Goal: Task Accomplishment & Management: Use online tool/utility

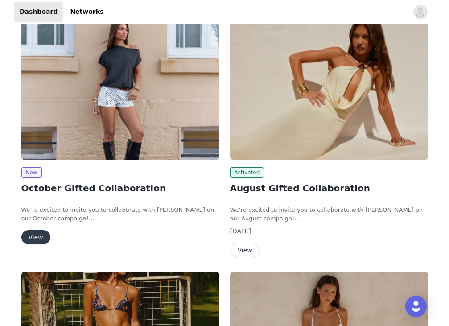
scroll to position [45, 0]
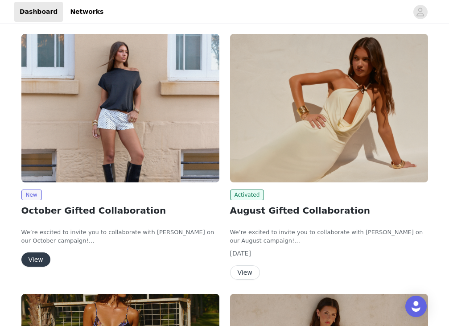
click at [37, 261] on button "View" at bounding box center [35, 259] width 29 height 14
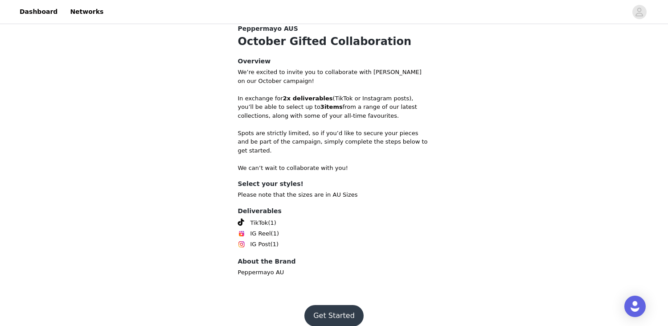
scroll to position [187, 0]
click at [325, 305] on button "Get Started" at bounding box center [333, 315] width 59 height 21
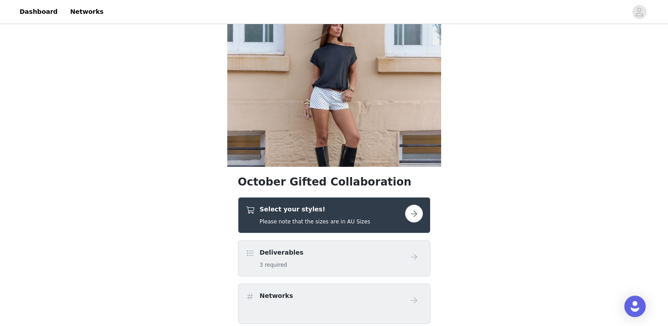
scroll to position [24, 0]
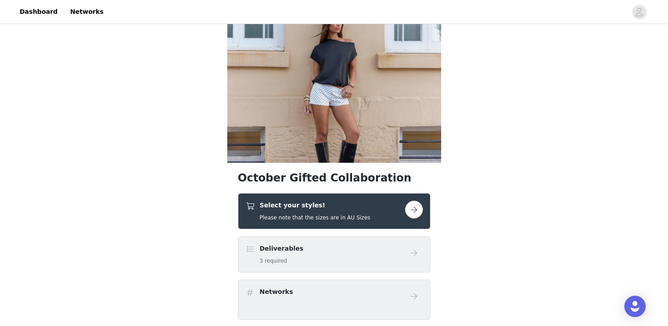
click at [399, 261] on div "Deliverables 3 required" at bounding box center [326, 254] width 160 height 21
click at [419, 206] on button "button" at bounding box center [414, 210] width 18 height 18
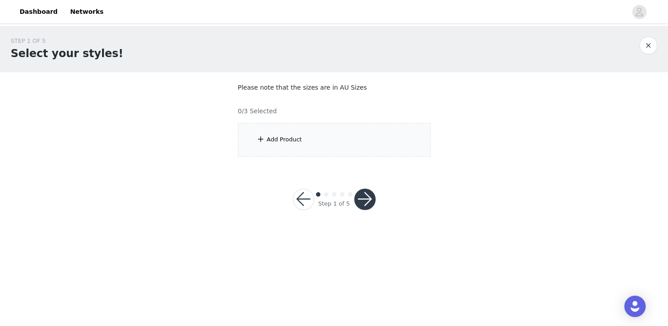
click at [332, 140] on div "Add Product" at bounding box center [334, 139] width 193 height 33
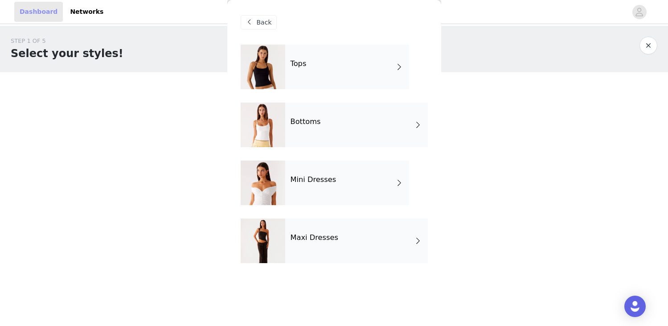
click at [37, 18] on link "Dashboard" at bounding box center [38, 12] width 49 height 20
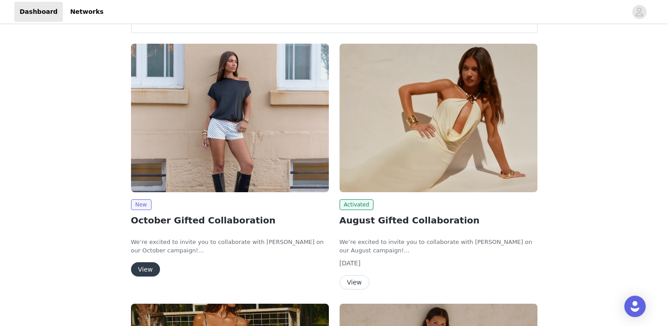
scroll to position [202, 0]
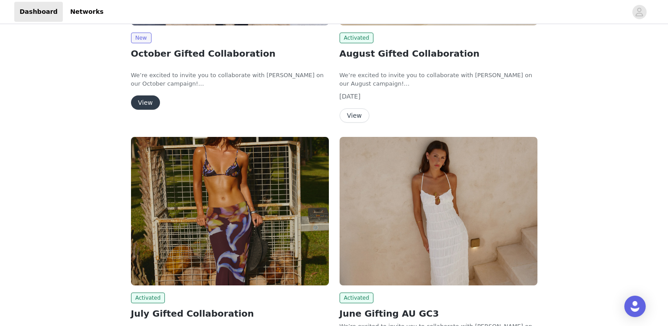
click at [349, 114] on button "View" at bounding box center [355, 115] width 30 height 14
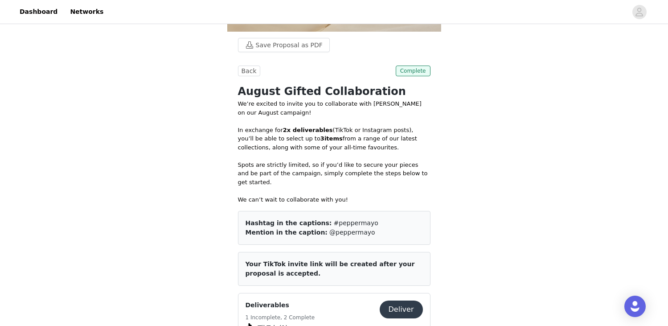
scroll to position [316, 0]
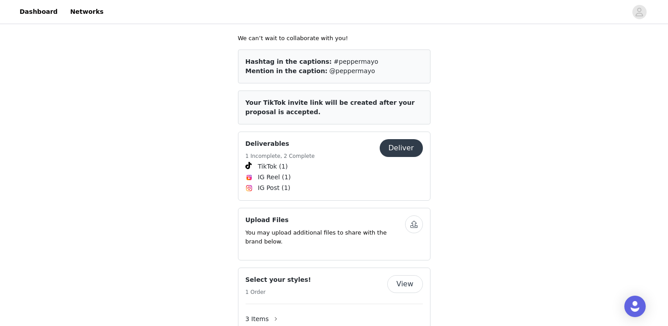
click at [398, 139] on button "Deliver" at bounding box center [401, 148] width 43 height 18
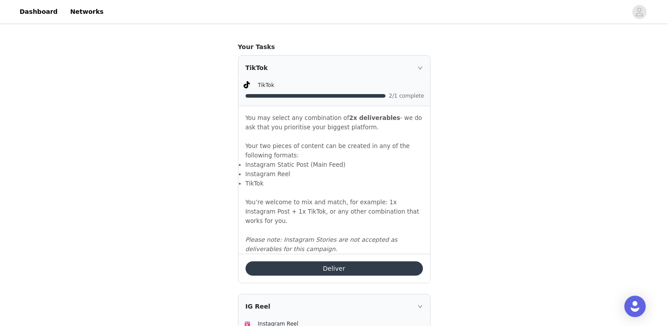
scroll to position [593, 0]
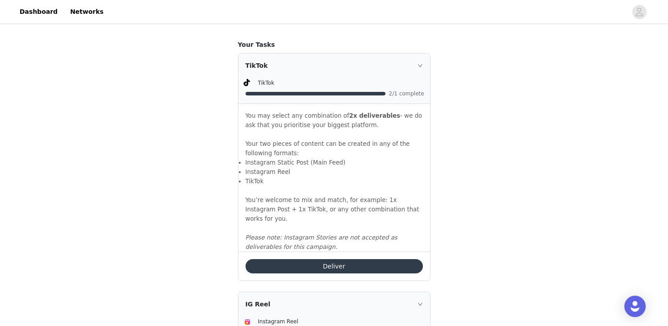
click at [337, 267] on button "Deliver" at bounding box center [334, 266] width 177 height 14
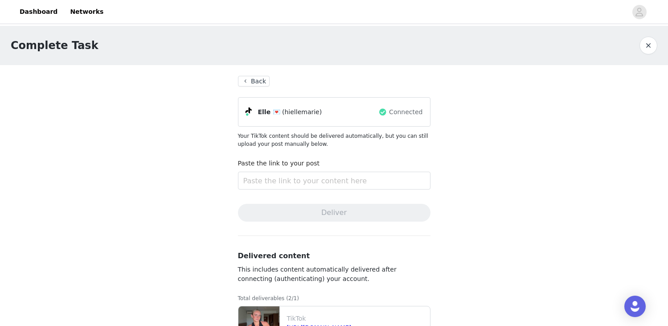
click at [254, 82] on button "Back" at bounding box center [254, 81] width 32 height 11
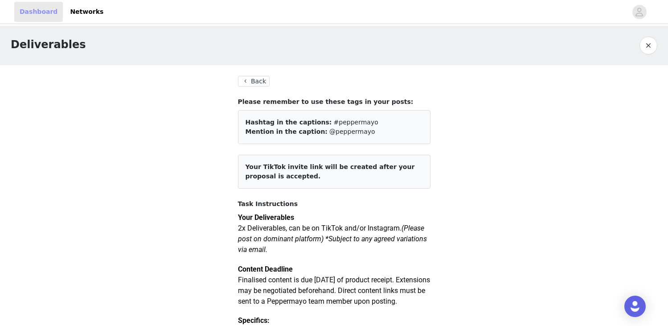
click at [50, 14] on link "Dashboard" at bounding box center [38, 12] width 49 height 20
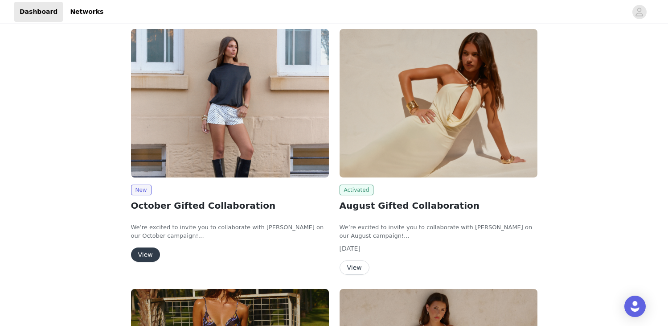
scroll to position [62, 0]
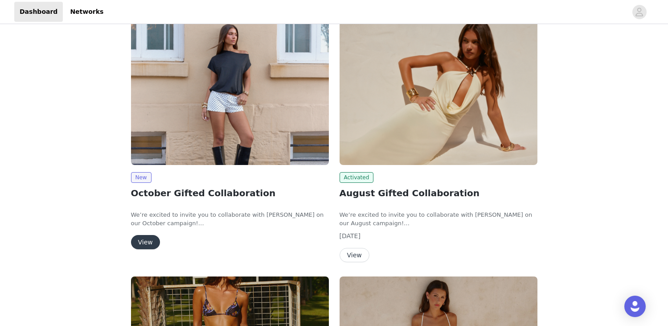
click at [145, 238] on button "View" at bounding box center [145, 242] width 29 height 14
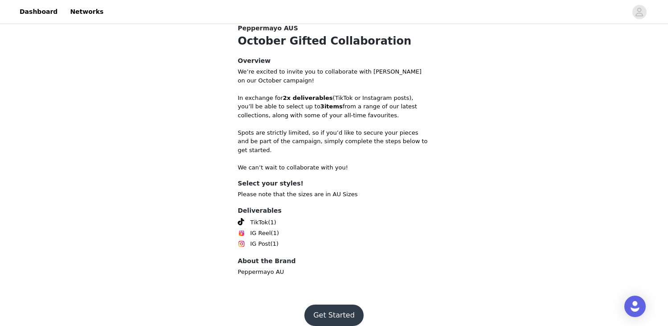
scroll to position [187, 0]
click at [325, 306] on button "Get Started" at bounding box center [333, 315] width 59 height 21
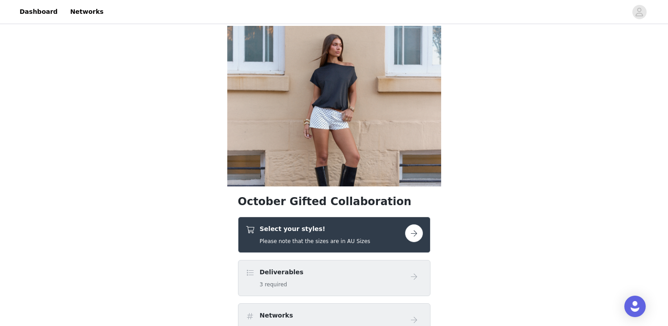
click at [423, 218] on div "Select your styles! Please note that the sizes are in AU Sizes" at bounding box center [334, 235] width 193 height 36
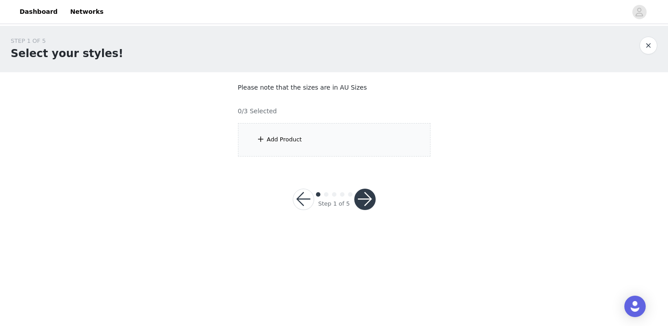
click at [369, 152] on div "Add Product" at bounding box center [334, 139] width 193 height 33
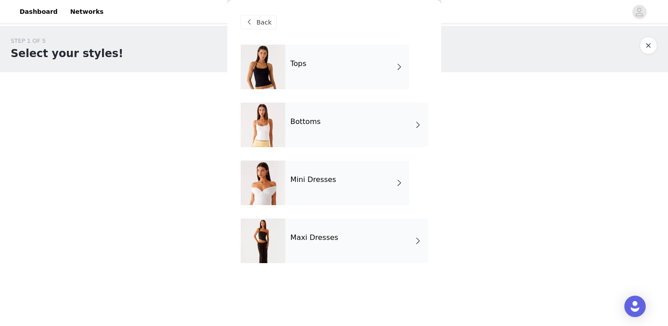
click at [384, 66] on div "Tops" at bounding box center [347, 67] width 124 height 45
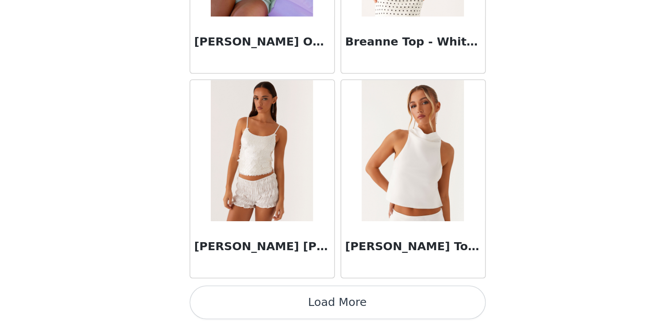
click at [241, 300] on button "Load More" at bounding box center [334, 310] width 187 height 21
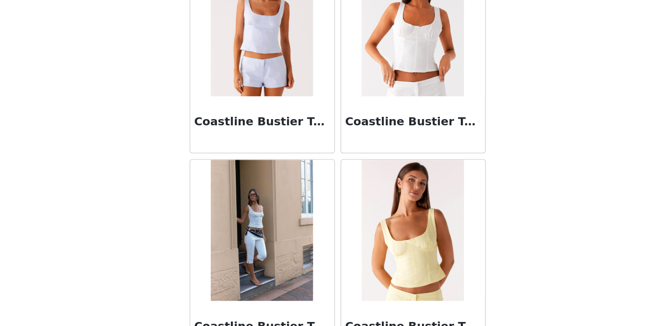
scroll to position [2223, 0]
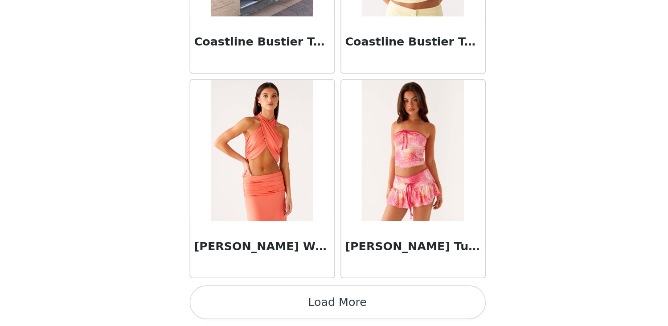
click at [241, 300] on button "Load More" at bounding box center [334, 310] width 187 height 21
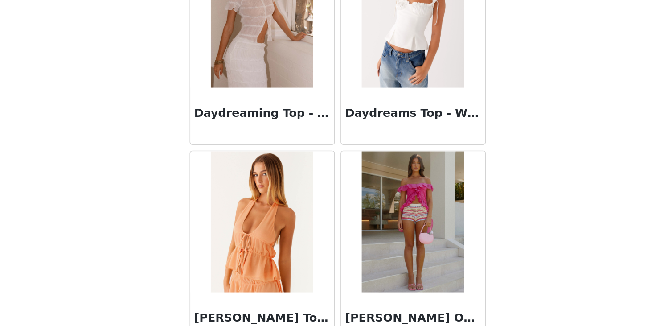
scroll to position [2693, 0]
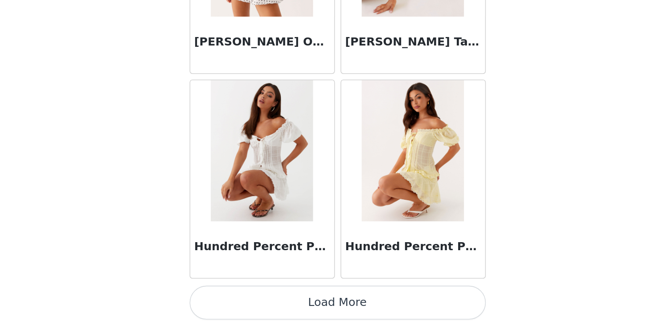
click at [241, 300] on button "Load More" at bounding box center [334, 310] width 187 height 21
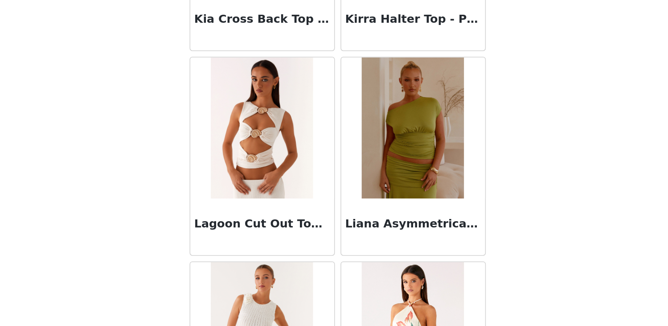
scroll to position [4780, 0]
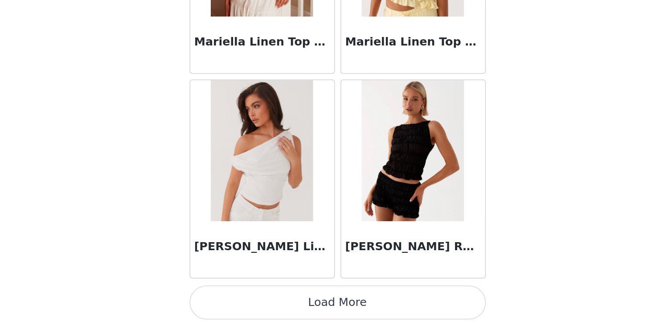
click at [241, 300] on button "Load More" at bounding box center [334, 310] width 187 height 21
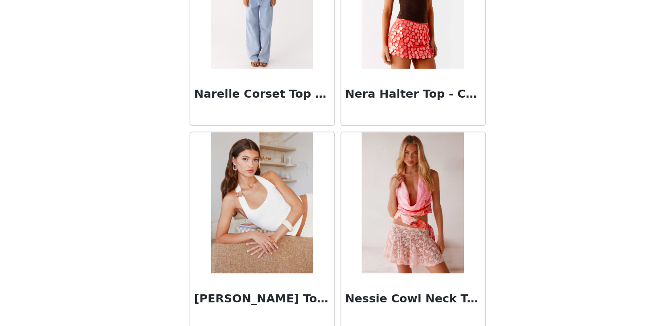
scroll to position [5807, 0]
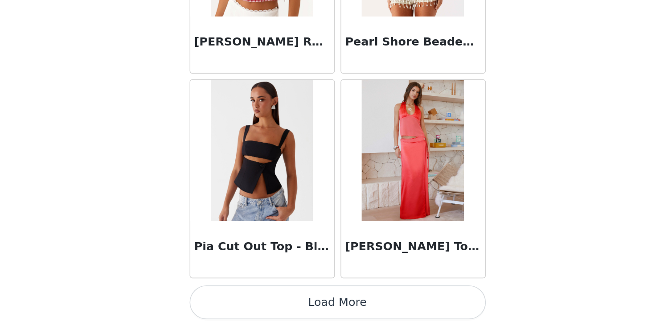
click at [241, 300] on button "Load More" at bounding box center [334, 310] width 187 height 21
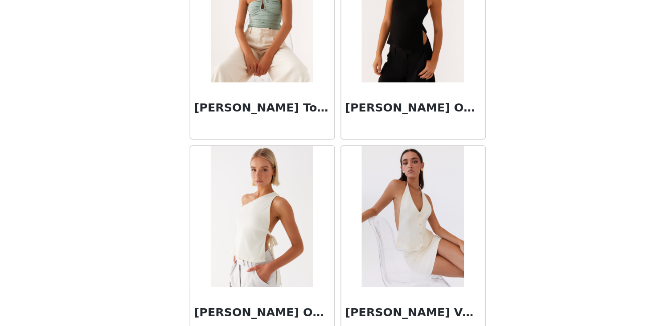
scroll to position [7113, 0]
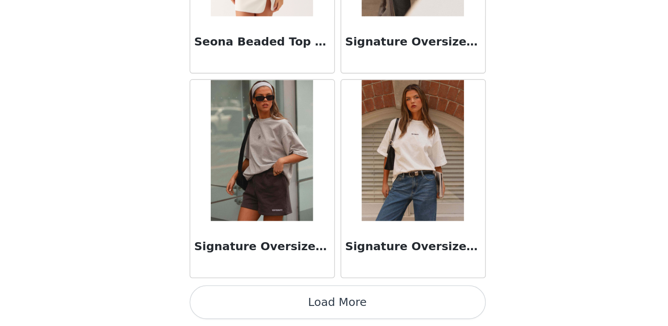
click at [241, 300] on button "Load More" at bounding box center [334, 310] width 187 height 21
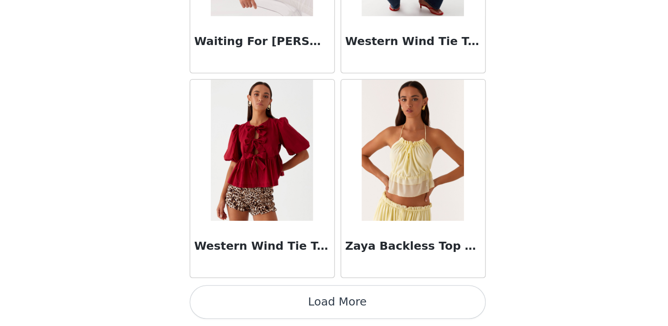
scroll to position [0, 0]
click at [241, 300] on button "Load More" at bounding box center [334, 310] width 187 height 21
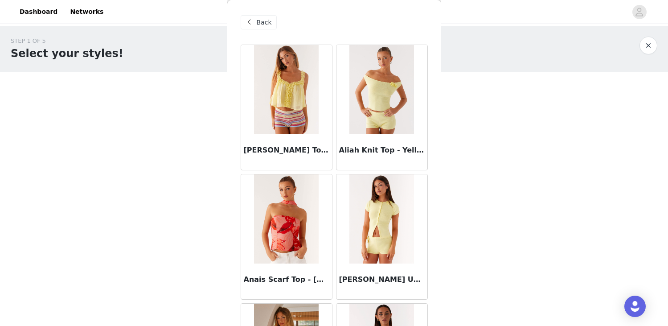
click at [266, 30] on div "Back" at bounding box center [334, 22] width 187 height 45
click at [266, 25] on span "Back" at bounding box center [264, 22] width 15 height 9
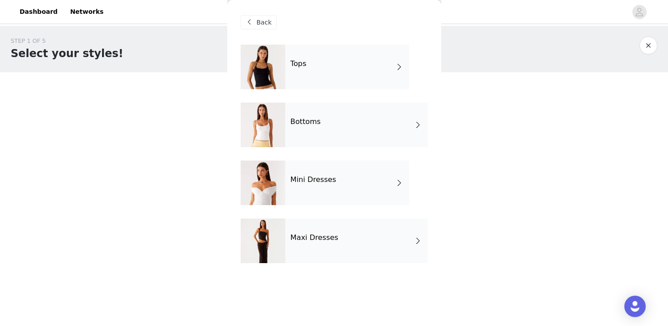
click at [361, 128] on div "Bottoms" at bounding box center [356, 125] width 143 height 45
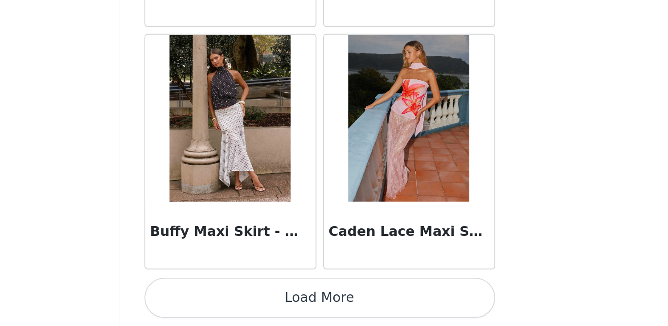
click at [241, 300] on button "Load More" at bounding box center [334, 310] width 187 height 21
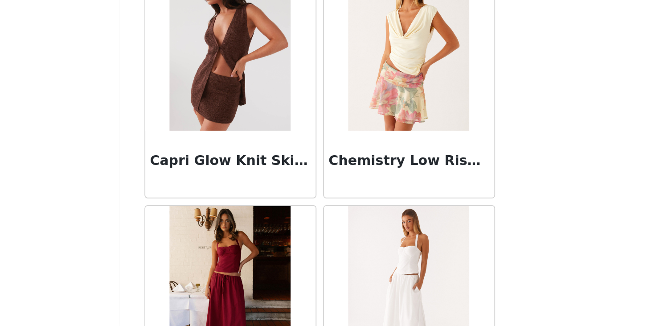
scroll to position [1354, 0]
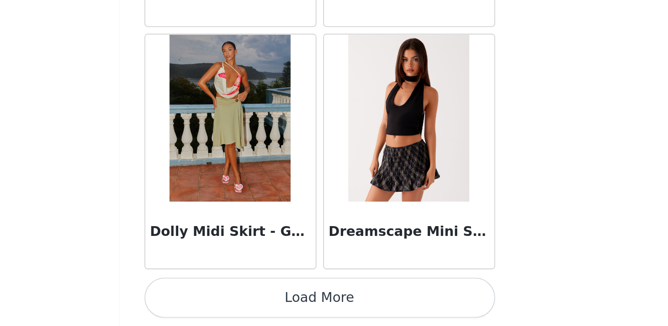
click at [241, 300] on button "Load More" at bounding box center [334, 310] width 187 height 21
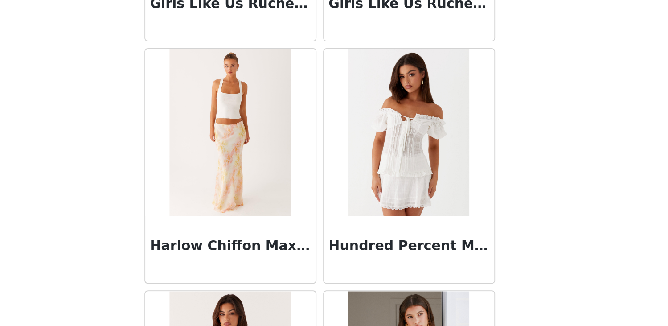
scroll to position [3623, 0]
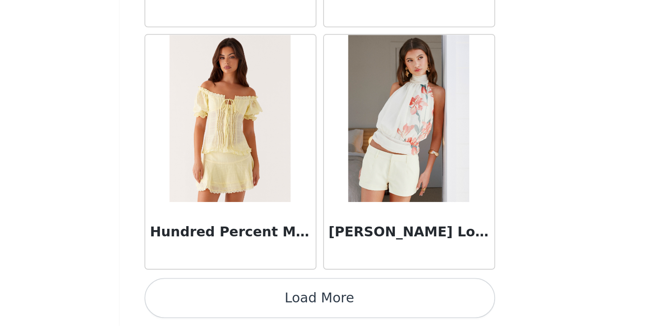
click at [241, 300] on button "Load More" at bounding box center [334, 310] width 187 height 21
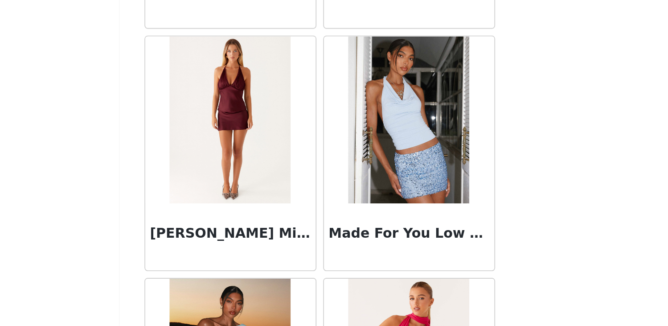
scroll to position [4813, 0]
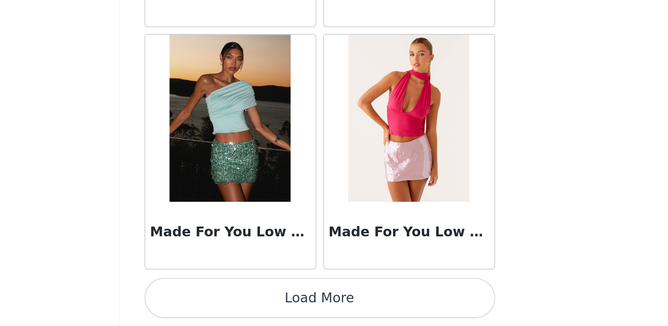
click at [241, 300] on button "Load More" at bounding box center [334, 310] width 187 height 21
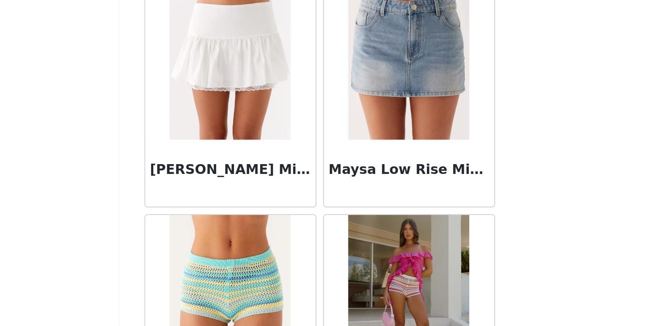
scroll to position [5312, 0]
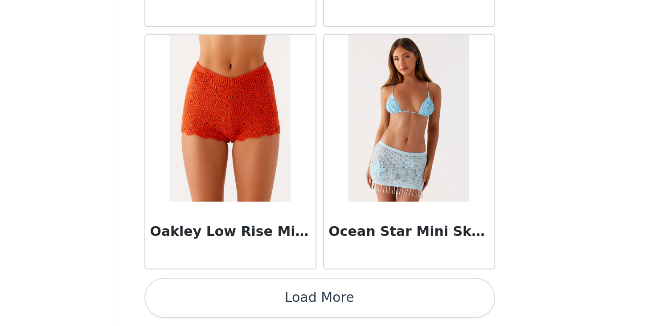
click at [241, 300] on button "Load More" at bounding box center [334, 310] width 187 height 21
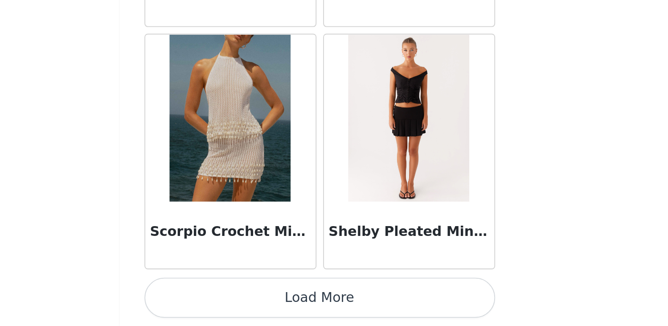
scroll to position [0, 0]
click at [241, 300] on button "Load More" at bounding box center [334, 310] width 187 height 21
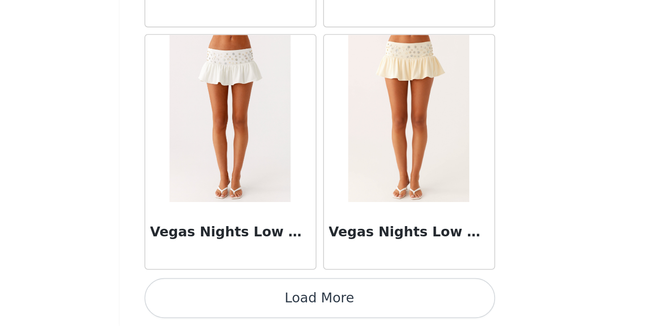
scroll to position [8793, 0]
click at [241, 300] on button "Load More" at bounding box center [334, 310] width 187 height 21
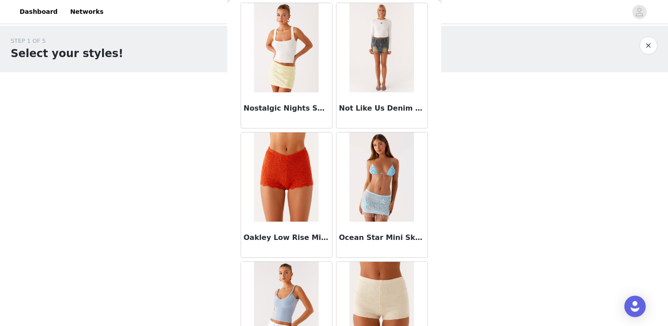
scroll to position [6228, 0]
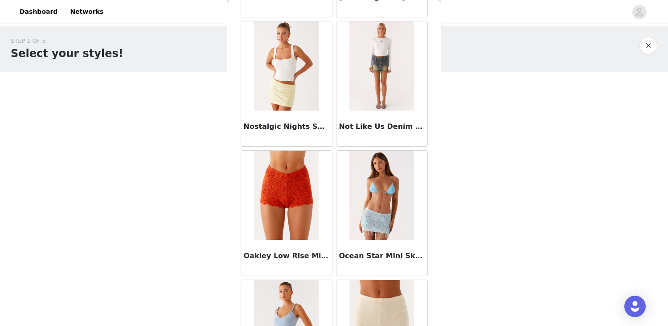
click at [448, 49] on button "button" at bounding box center [649, 46] width 18 height 18
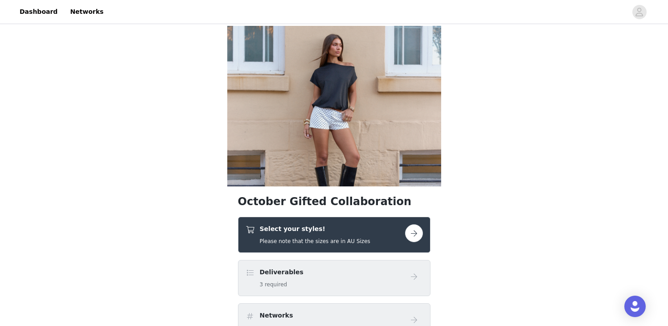
click at [344, 232] on h4 "Select your styles!" at bounding box center [315, 228] width 111 height 9
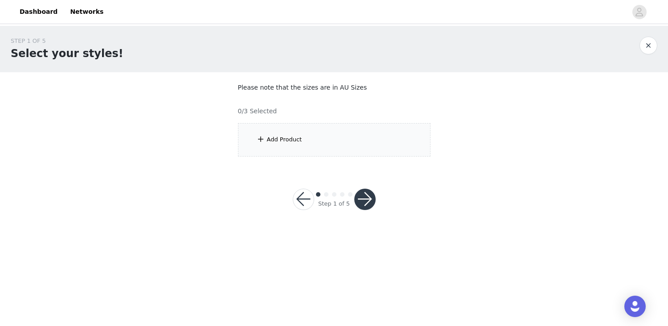
click at [376, 150] on div "Add Product" at bounding box center [334, 139] width 193 height 33
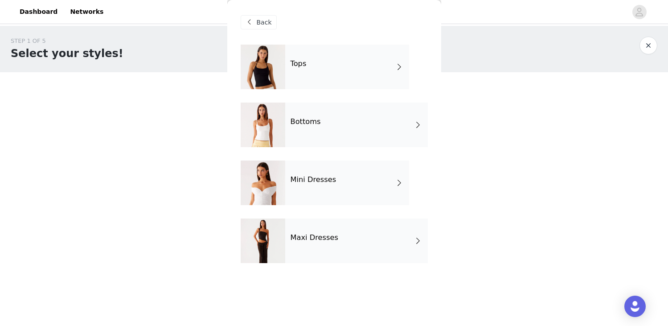
click at [349, 226] on div "Maxi Dresses" at bounding box center [356, 240] width 143 height 45
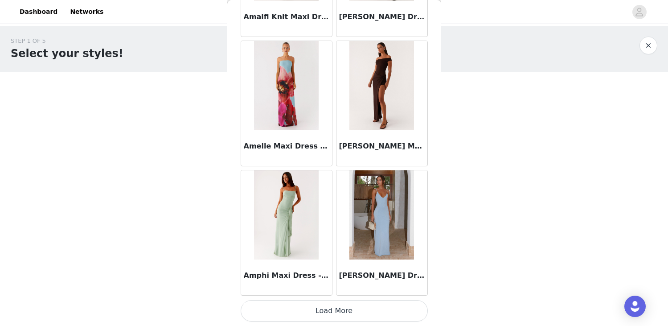
scroll to position [1038, 0]
click at [342, 305] on button "Load More" at bounding box center [334, 310] width 187 height 21
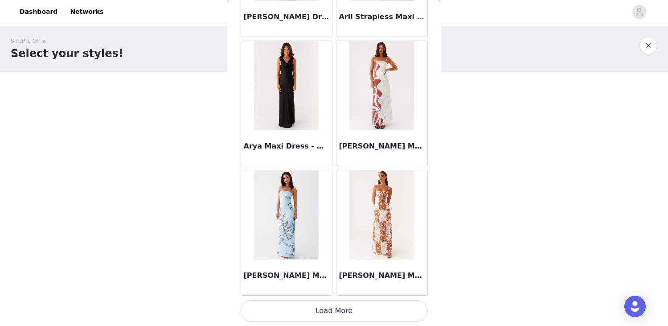
scroll to position [0, 0]
click at [333, 309] on button "Load More" at bounding box center [334, 310] width 187 height 21
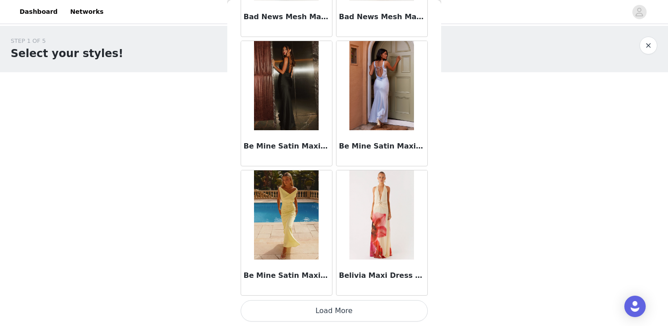
click at [332, 317] on button "Load More" at bounding box center [334, 310] width 187 height 21
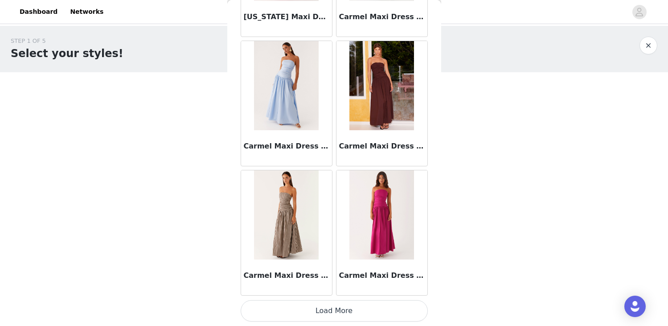
scroll to position [4916, 0]
